Goal: Task Accomplishment & Management: Use online tool/utility

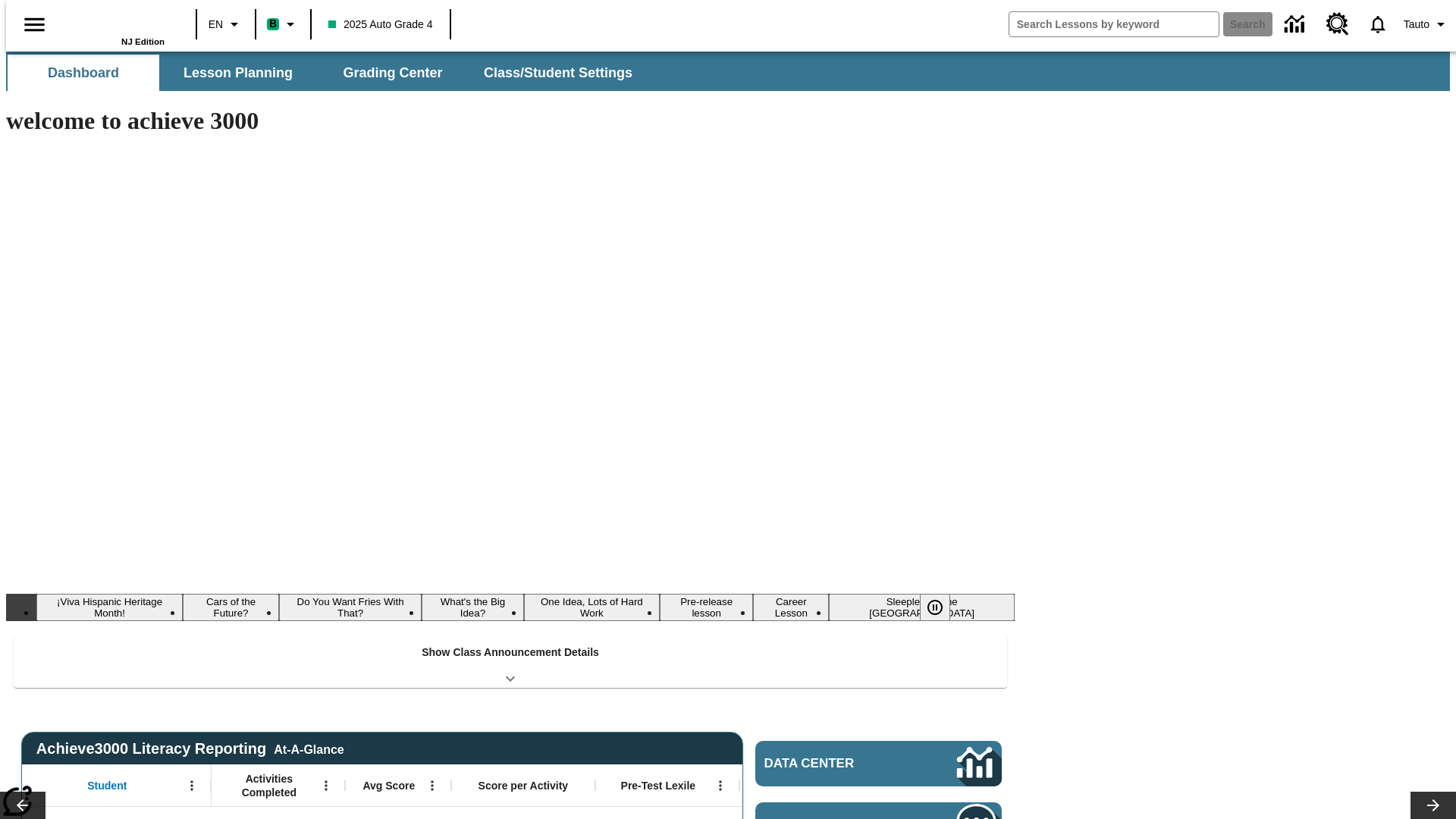
type input "-1"
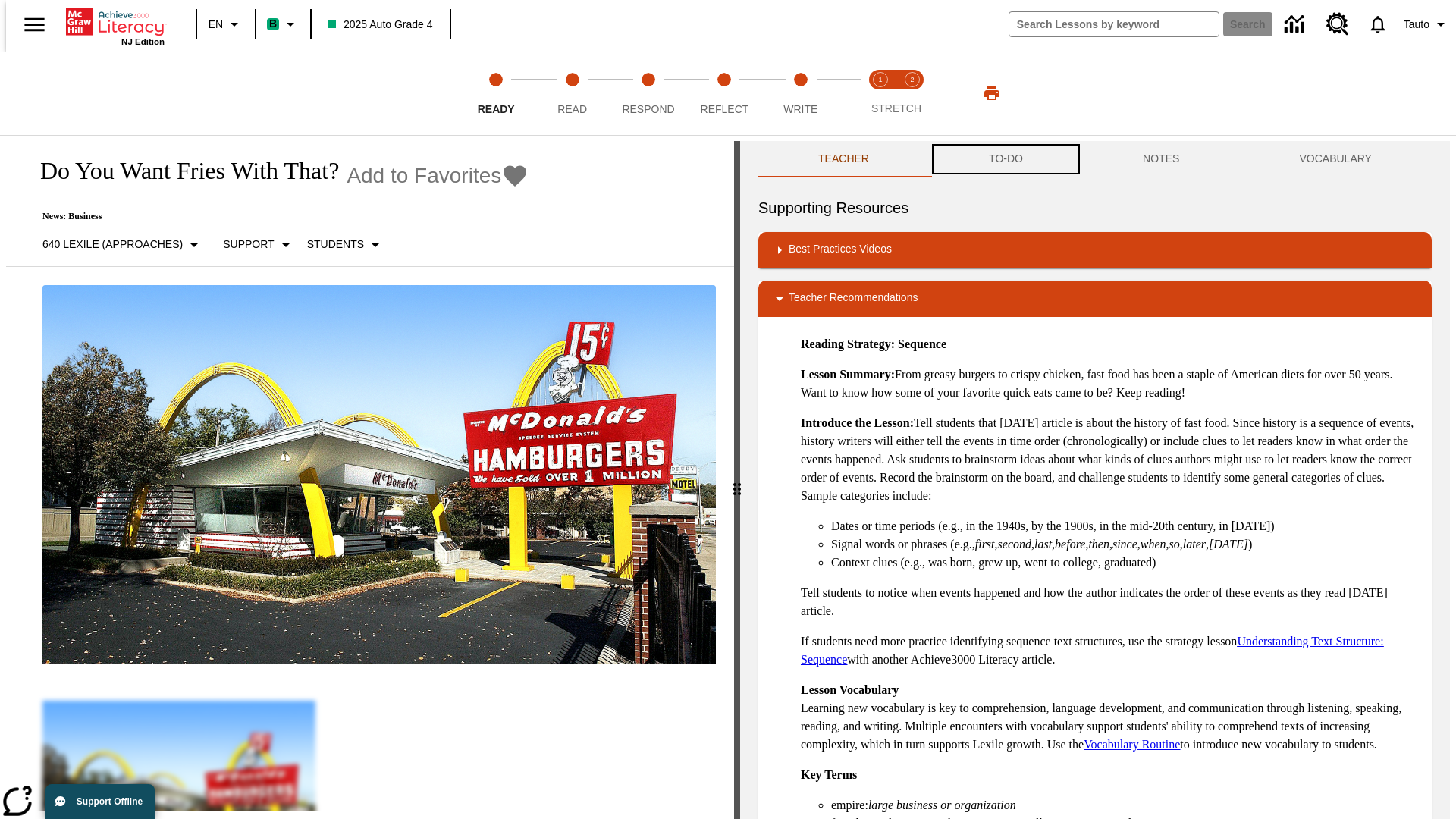
click at [1005, 159] on button "TO-DO" at bounding box center [1006, 159] width 154 height 37
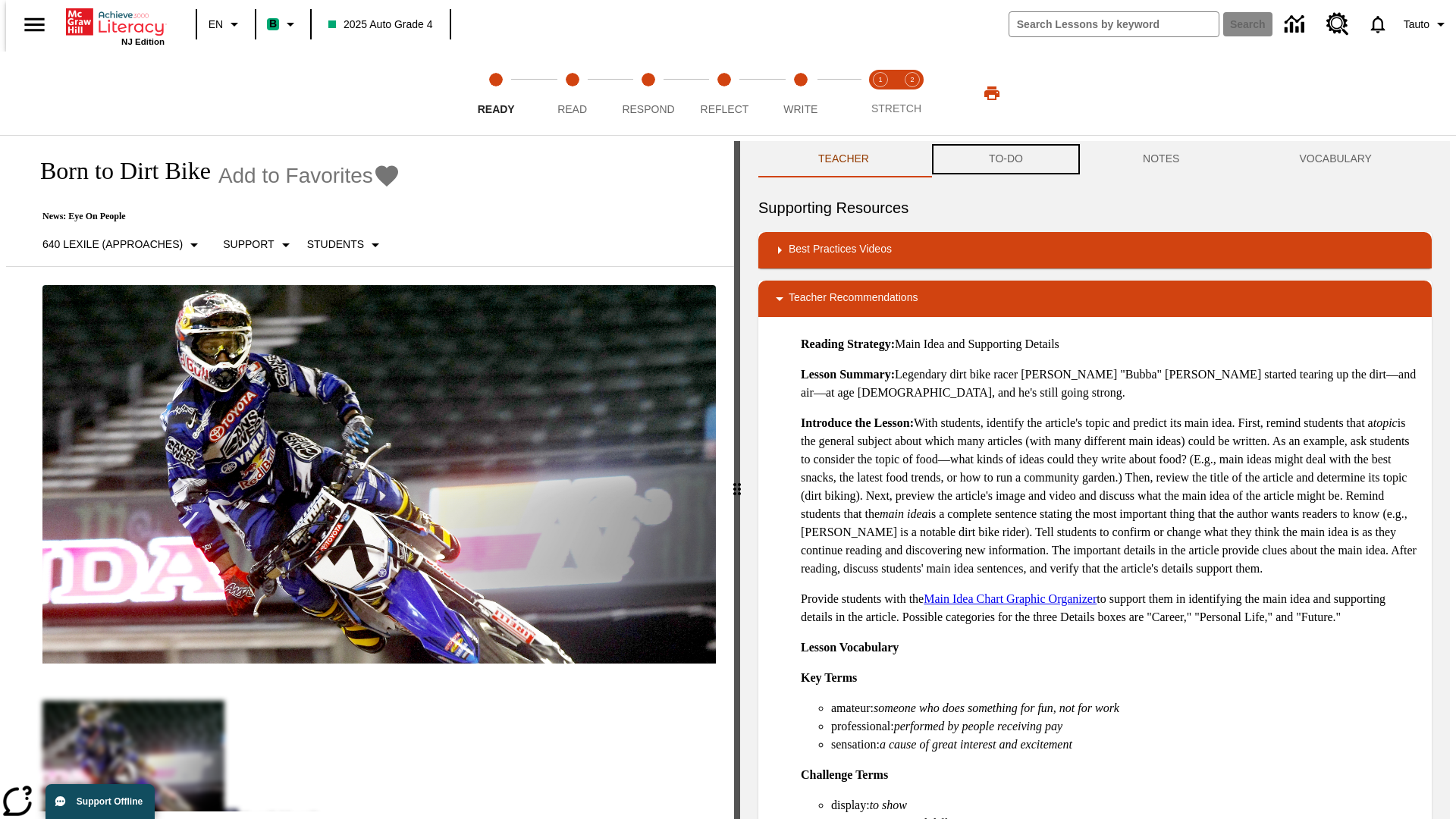
click at [1005, 159] on button "TO-DO" at bounding box center [1006, 159] width 154 height 37
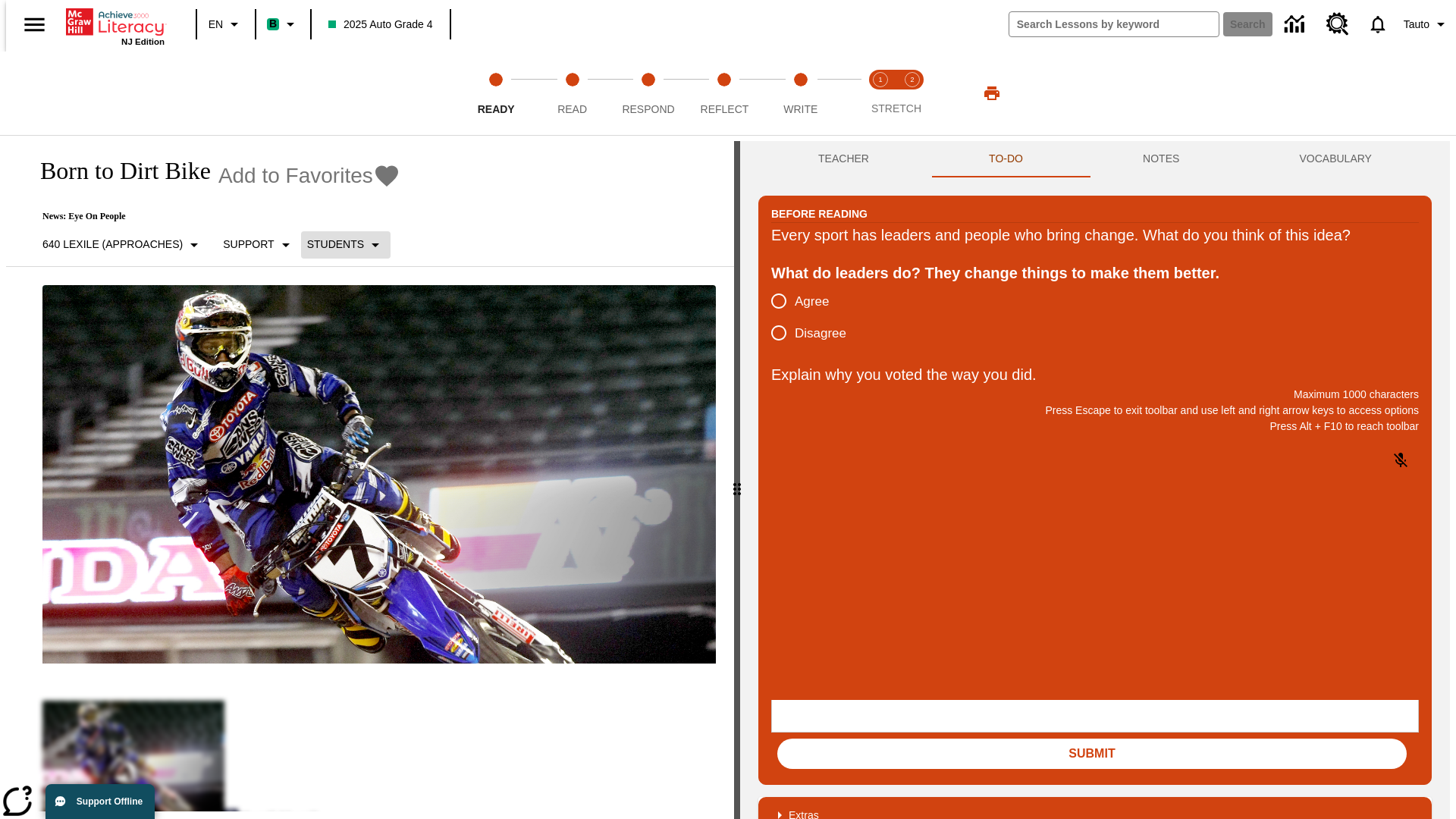
click at [337, 244] on p "Students" at bounding box center [335, 244] width 57 height 16
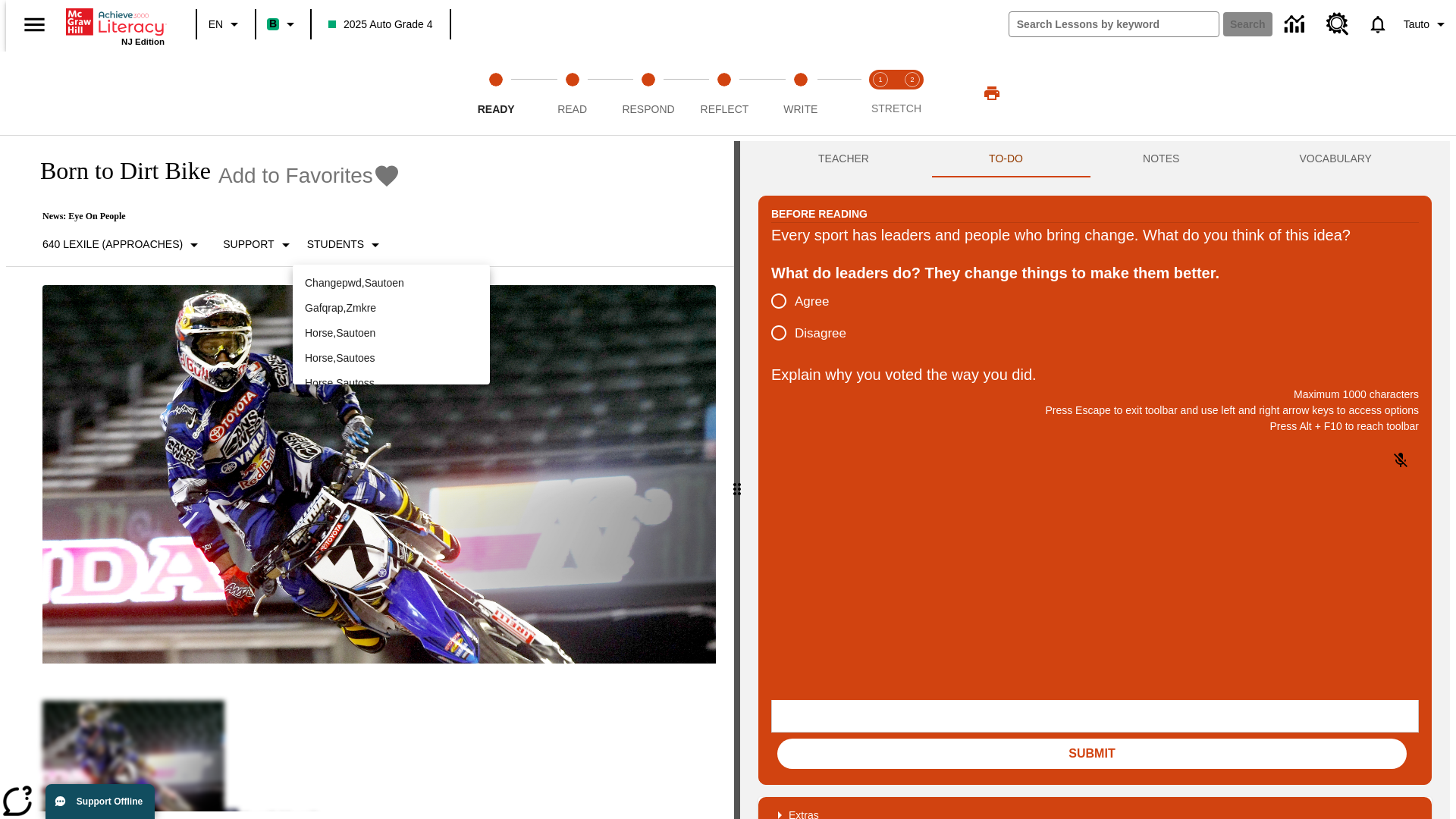
click at [391, 326] on p "Horse , Sautoen" at bounding box center [391, 333] width 173 height 16
